Goal: Find specific page/section: Find specific page/section

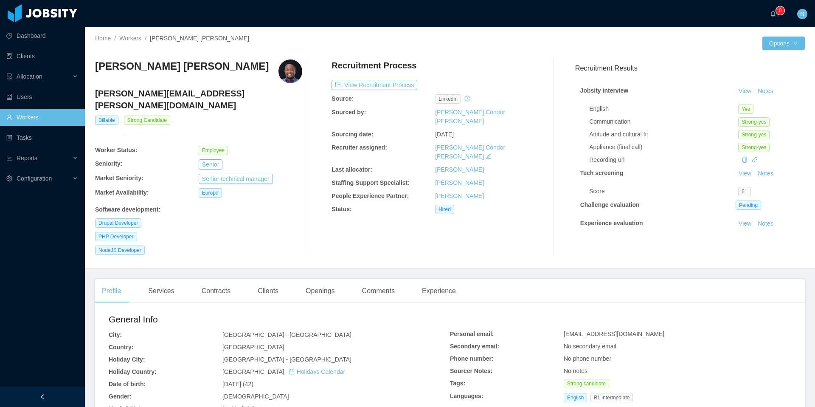
click at [54, 114] on link "Workers" at bounding box center [42, 117] width 72 height 17
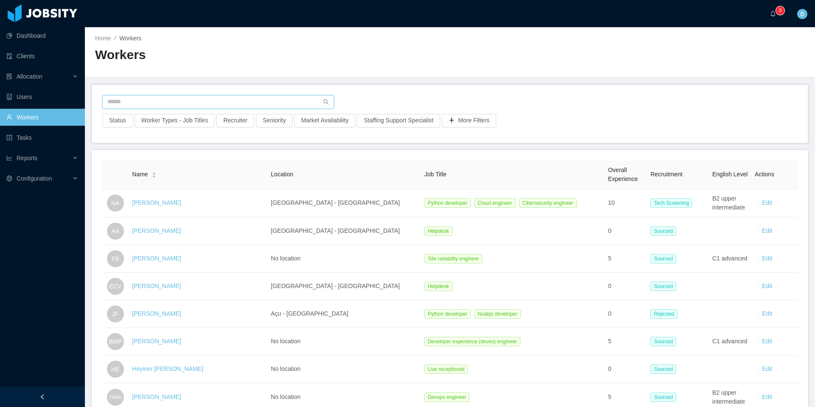
click at [167, 107] on input "text" at bounding box center [218, 102] width 232 height 14
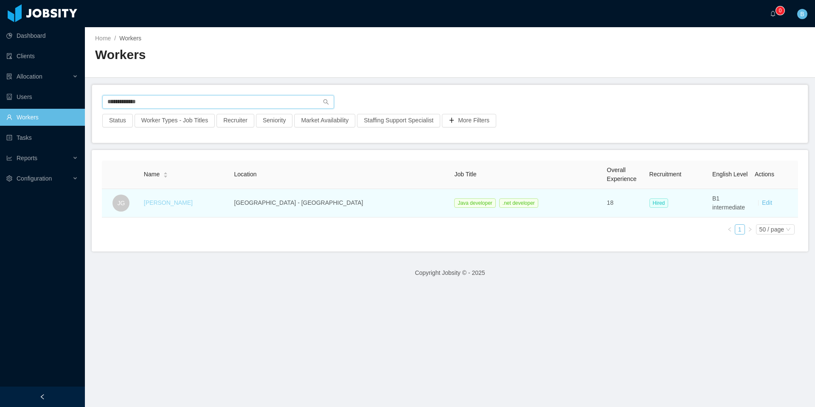
type input "**********"
click at [178, 201] on link "[PERSON_NAME]" at bounding box center [168, 202] width 49 height 7
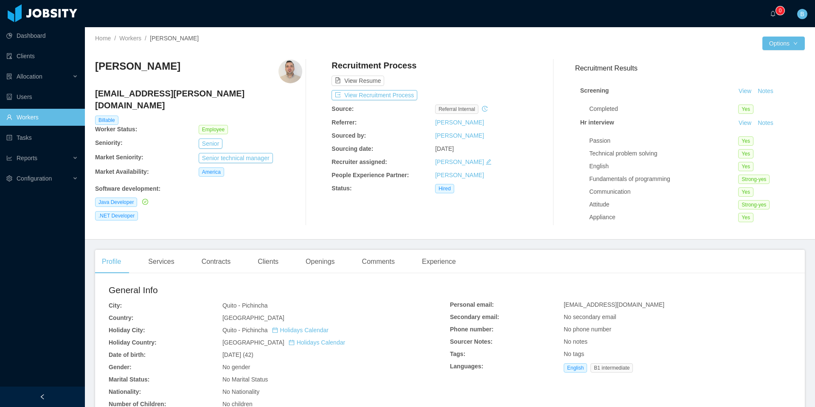
click at [296, 74] on img at bounding box center [291, 71] width 24 height 24
click at [366, 262] on div "Comments" at bounding box center [378, 262] width 46 height 24
